Goal: Task Accomplishment & Management: Manage account settings

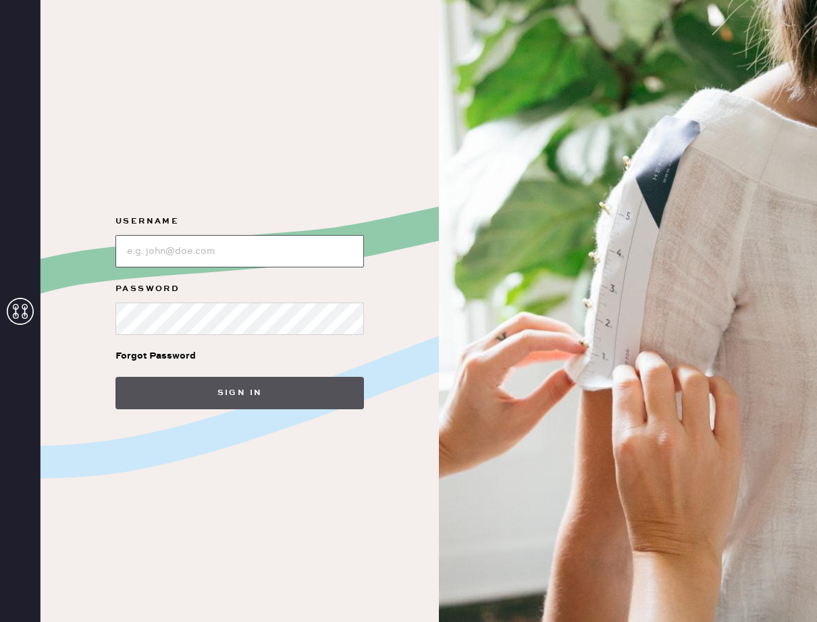
type input "seinyun0512@gmail.com"
click at [221, 397] on button "Sign in" at bounding box center [239, 393] width 248 height 32
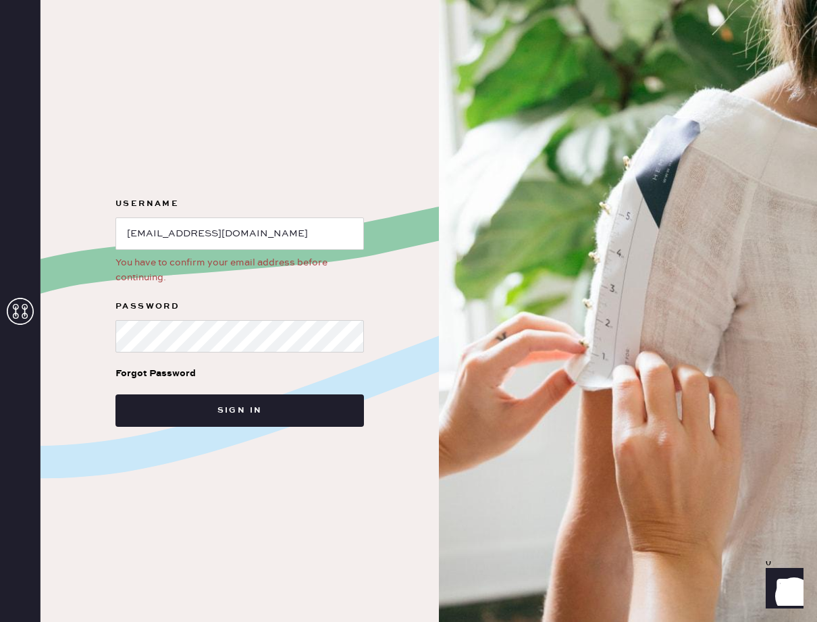
click at [163, 280] on div "You have to confirm your email address before continuing." at bounding box center [239, 270] width 248 height 30
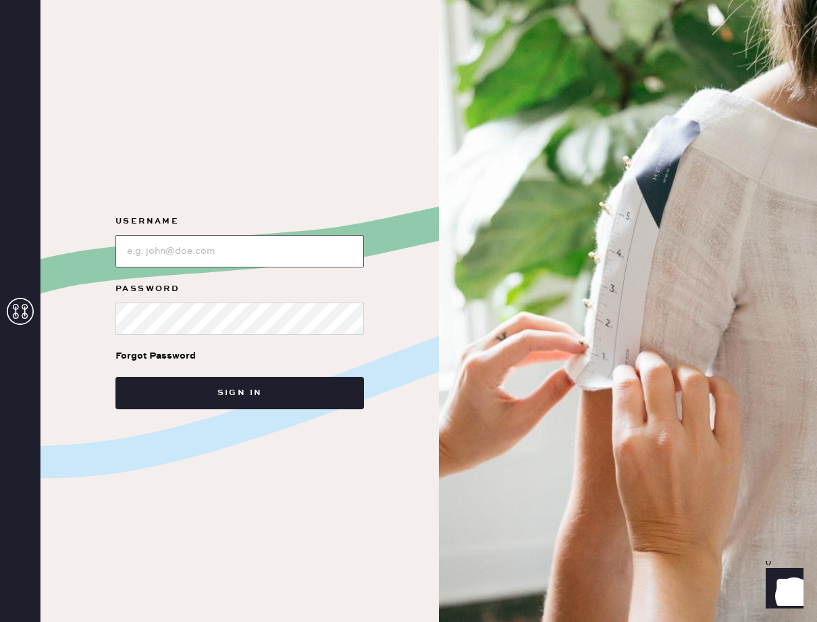
type input "seinyun0512@gmail.com"
click at [190, 354] on div "Forgot Password" at bounding box center [155, 355] width 80 height 15
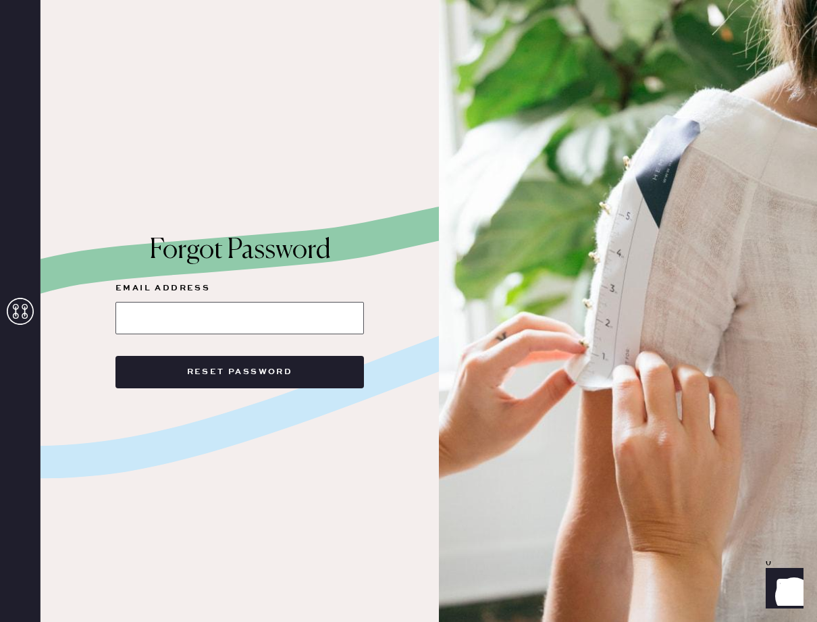
click at [198, 323] on input at bounding box center [239, 318] width 248 height 32
type input "seinyun0512@gmail.com"
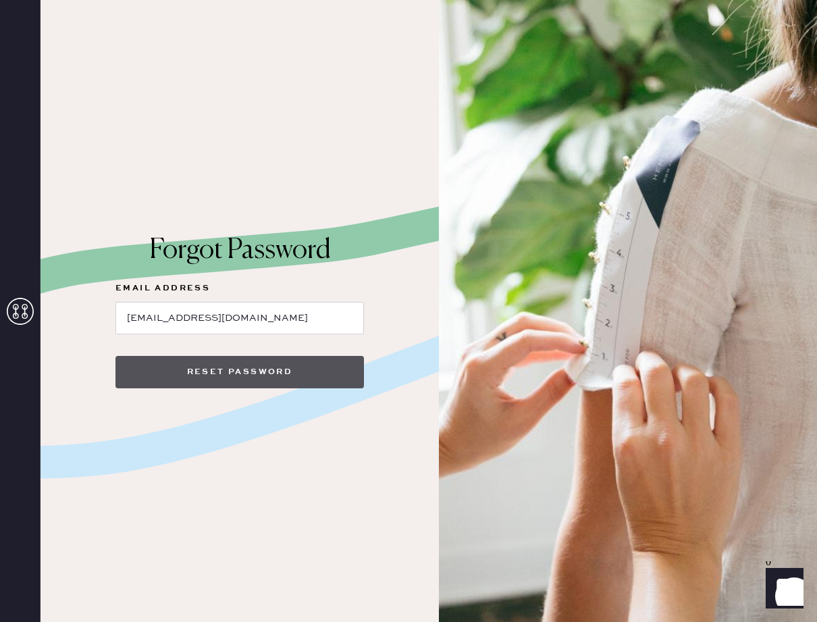
click at [218, 367] on button "Reset Password" at bounding box center [239, 372] width 248 height 32
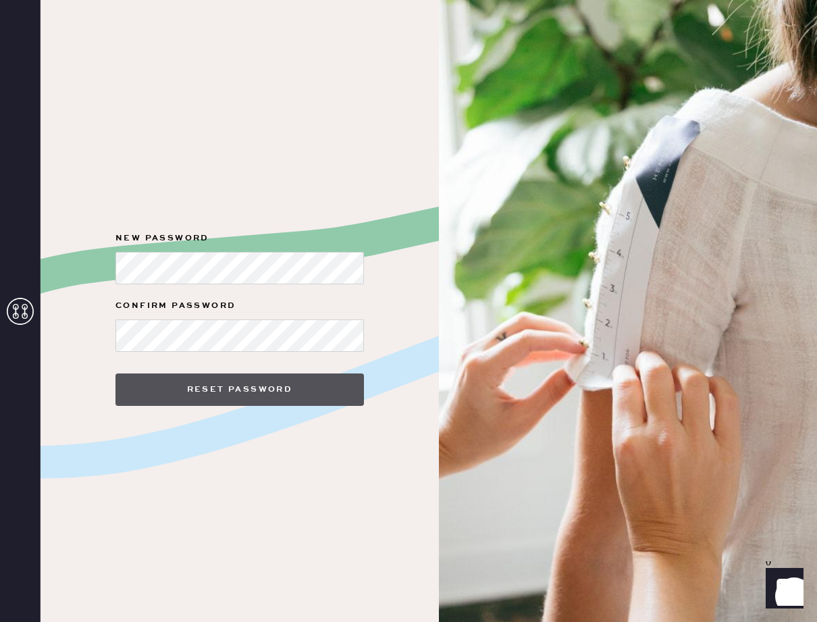
click at [192, 377] on button "Reset Password" at bounding box center [239, 389] width 248 height 32
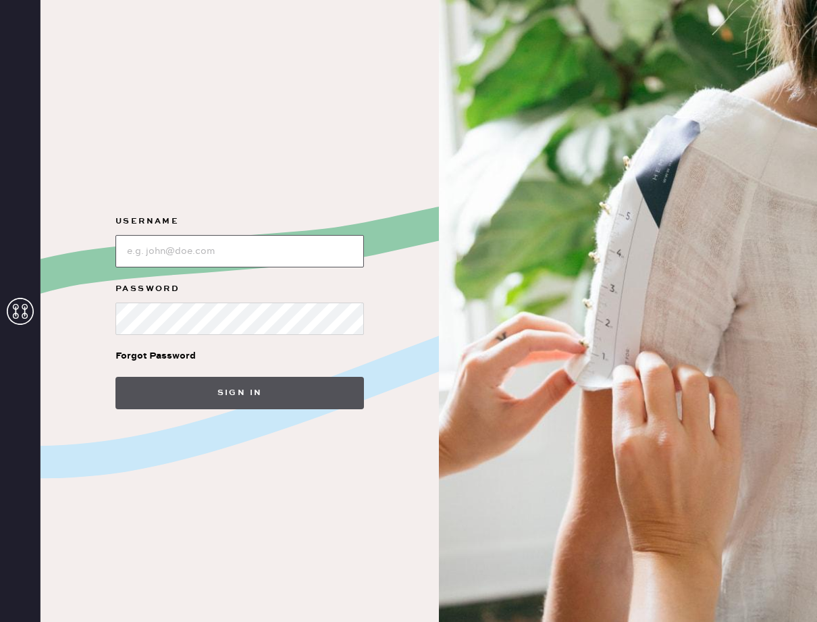
type input "seinyun0512@gmail.com"
click at [203, 381] on button "Sign in" at bounding box center [239, 393] width 248 height 32
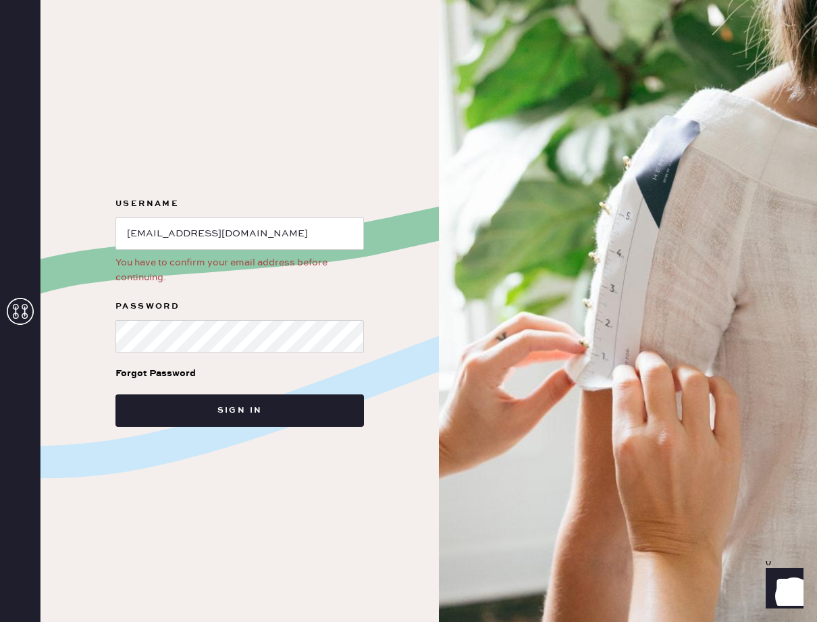
click at [162, 276] on div "You have to confirm your email address before continuing." at bounding box center [239, 270] width 248 height 30
click at [782, 592] on icon "Show" at bounding box center [784, 587] width 16 height 16
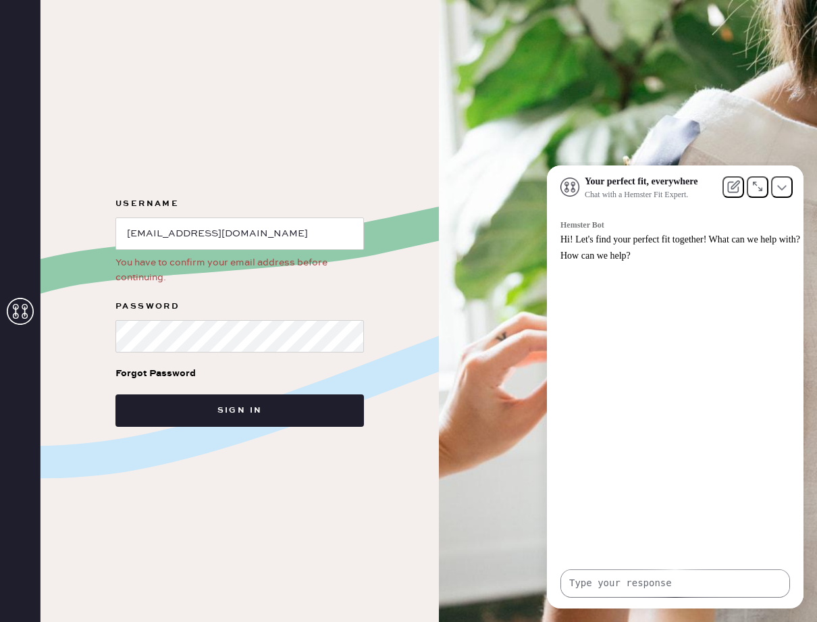
click at [676, 589] on textarea at bounding box center [675, 583] width 228 height 26
type textarea "How do I confirm my email address"
